Goal: Navigation & Orientation: Find specific page/section

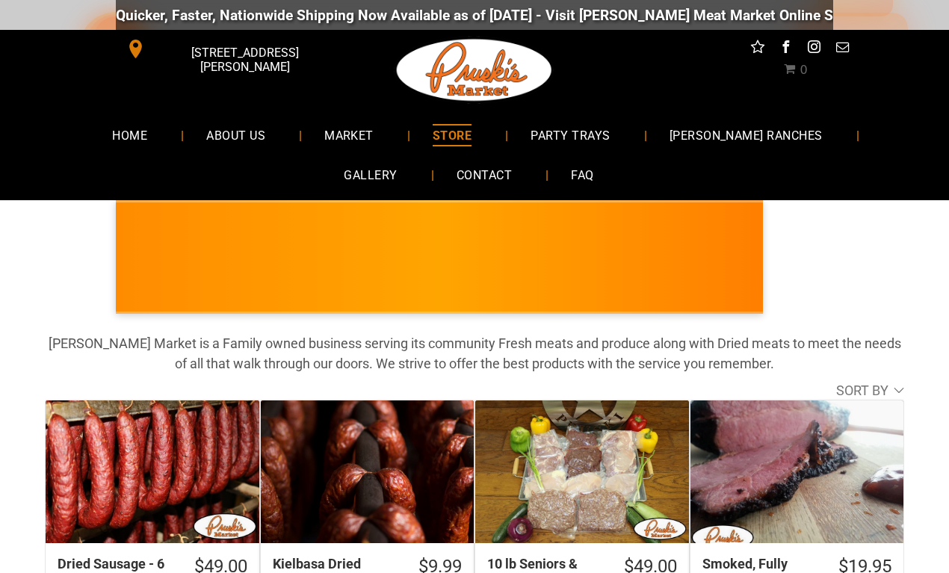
click at [322, 149] on link "MARKET" at bounding box center [349, 135] width 94 height 40
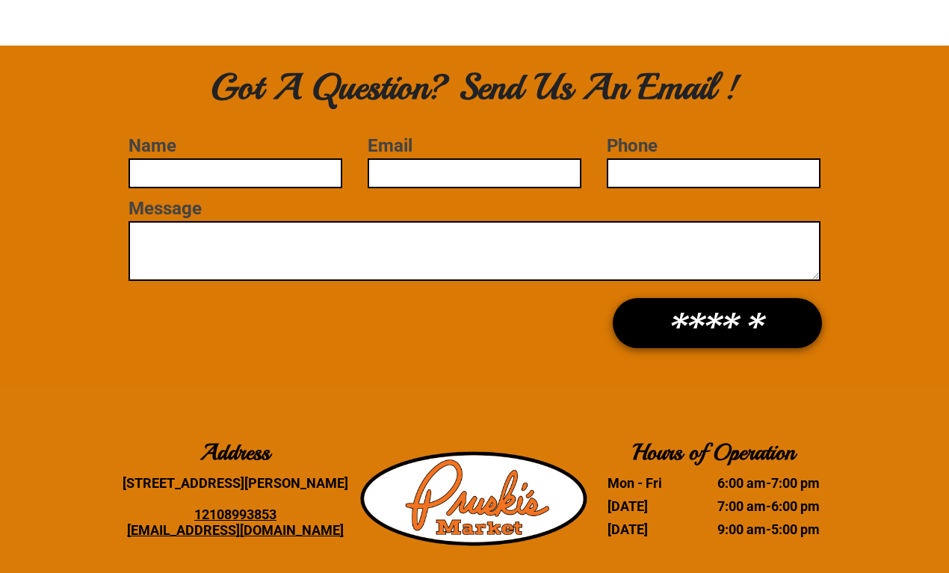
scroll to position [4323, 0]
